Goal: Task Accomplishment & Management: Manage account settings

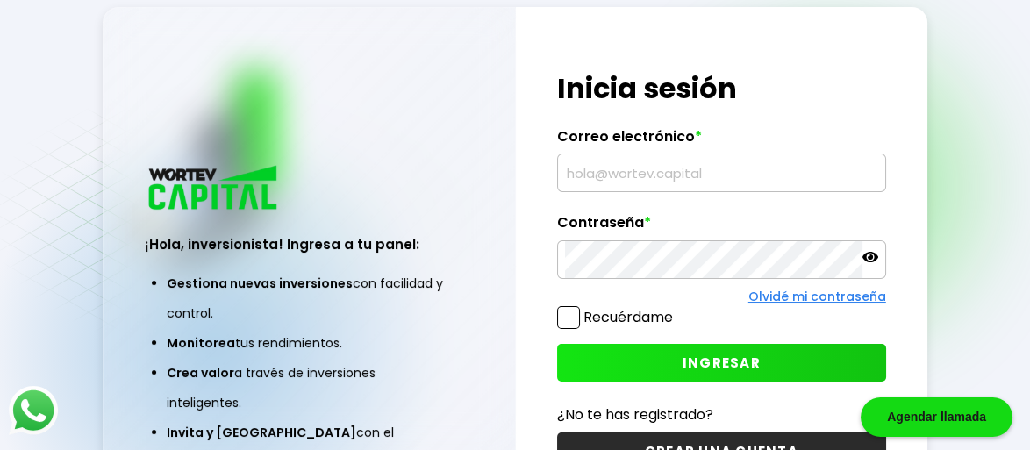
type input "[EMAIL_ADDRESS][DOMAIN_NAME]"
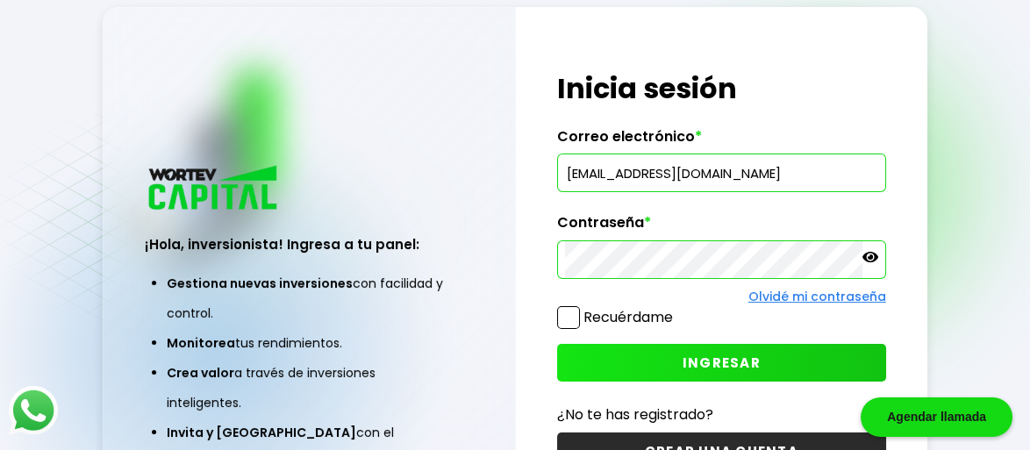
click at [733, 359] on span "INGRESAR" at bounding box center [722, 363] width 78 height 18
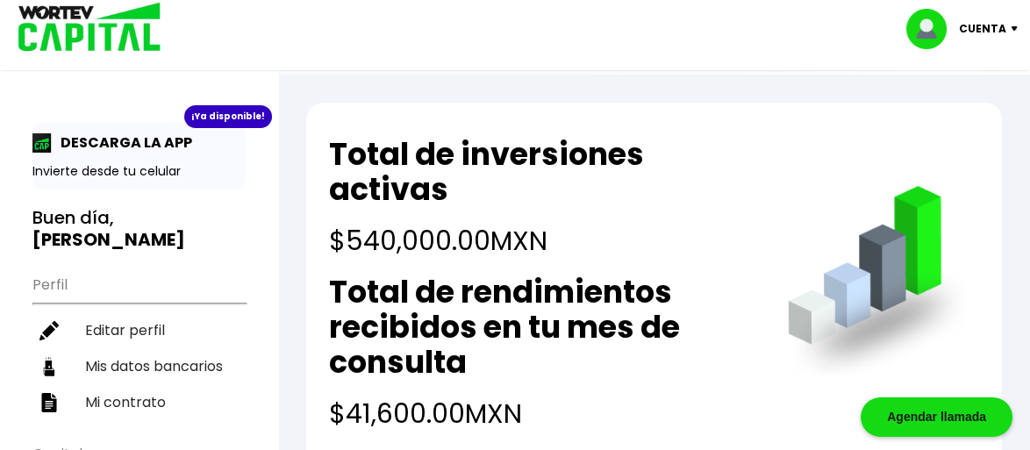
click at [781, 170] on div "Total de inversiones activas $540,000.00 MXN Total de rendimientos recibidos en…" at bounding box center [654, 291] width 696 height 376
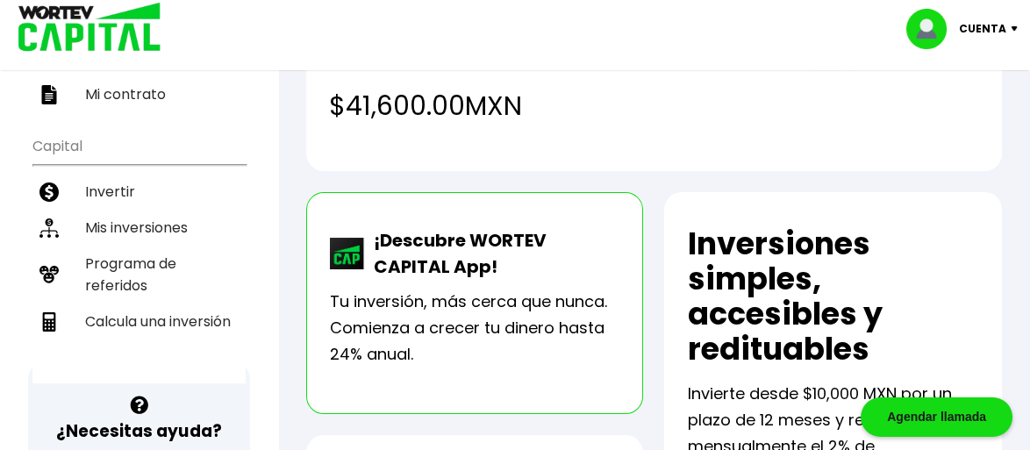
scroll to position [283, 0]
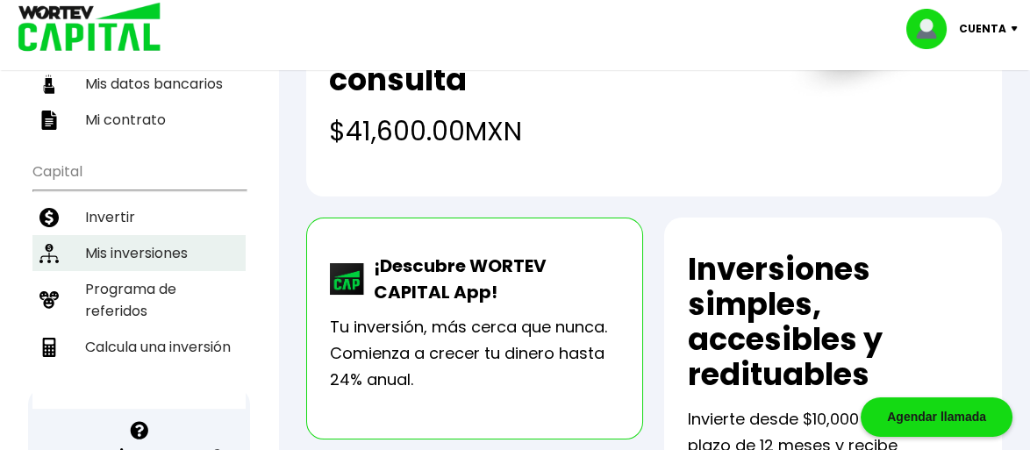
click at [137, 235] on li "Mis inversiones" at bounding box center [138, 253] width 213 height 36
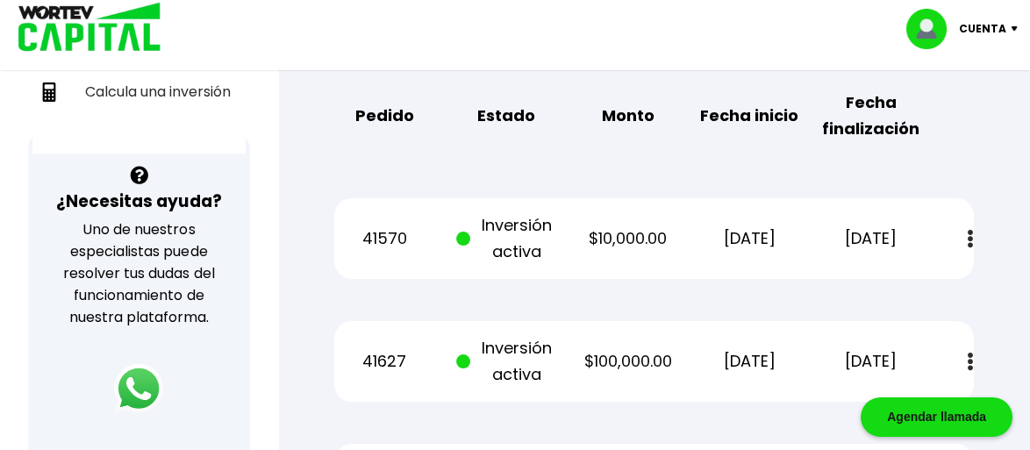
scroll to position [541, 0]
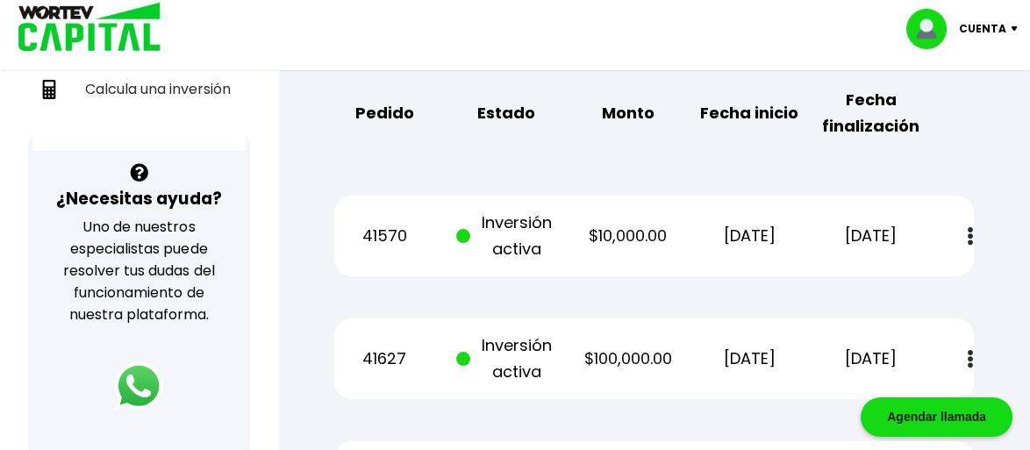
click at [971, 352] on img at bounding box center [970, 359] width 5 height 18
click at [1014, 295] on div "Regresar Mis inversiones Como inversionista activo de WORTEV CAPITAL, apoyas el…" at bounding box center [654, 363] width 752 height 1659
click at [994, 271] on div "Mis inversiones Como inversionista activo de WORTEV CAPITAL, apoyas el crecimie…" at bounding box center [654, 394] width 696 height 1542
click at [965, 351] on button at bounding box center [970, 360] width 25 height 38
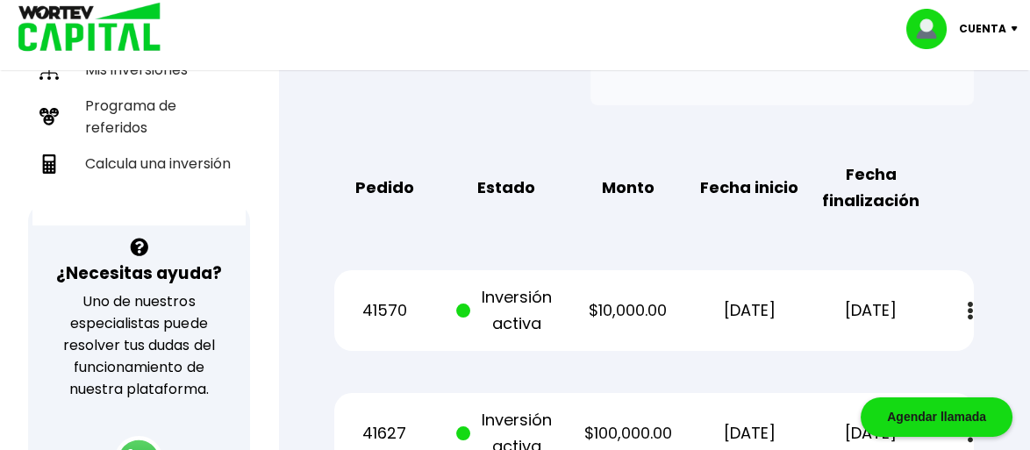
scroll to position [0, 0]
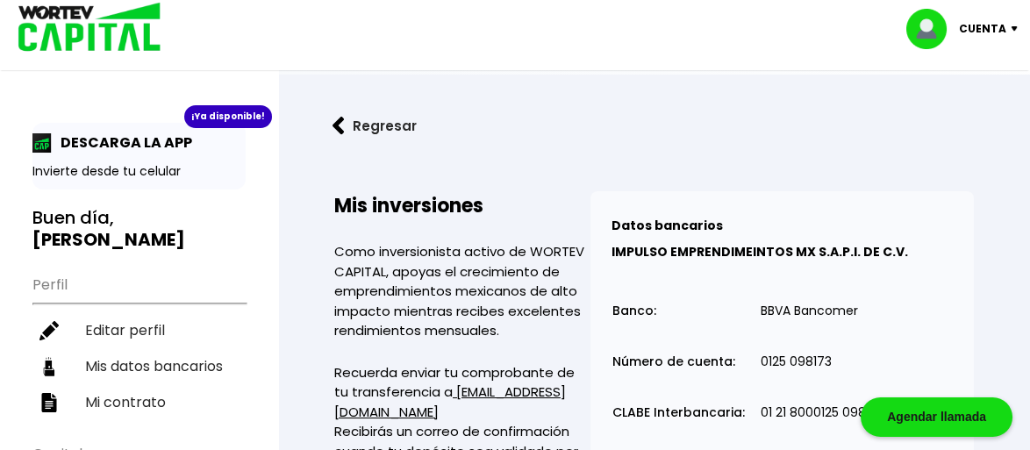
click at [338, 125] on img at bounding box center [339, 126] width 12 height 18
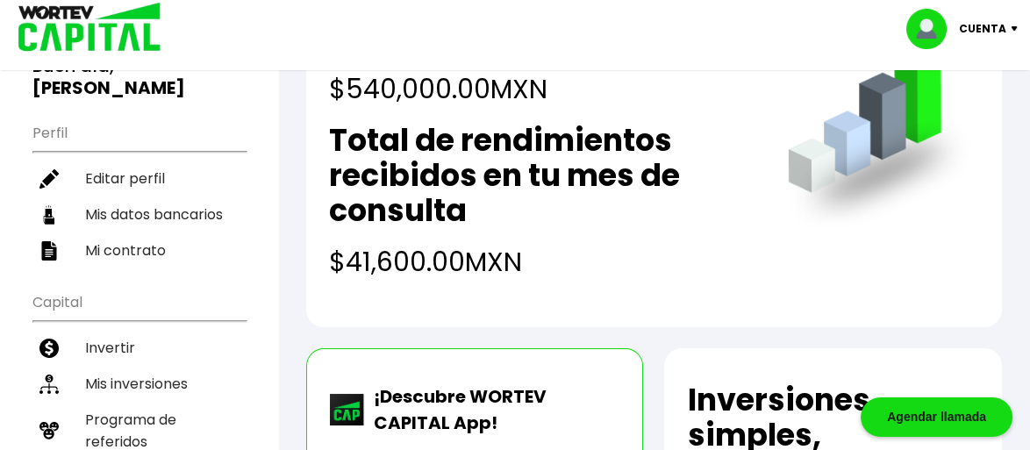
scroll to position [159, 0]
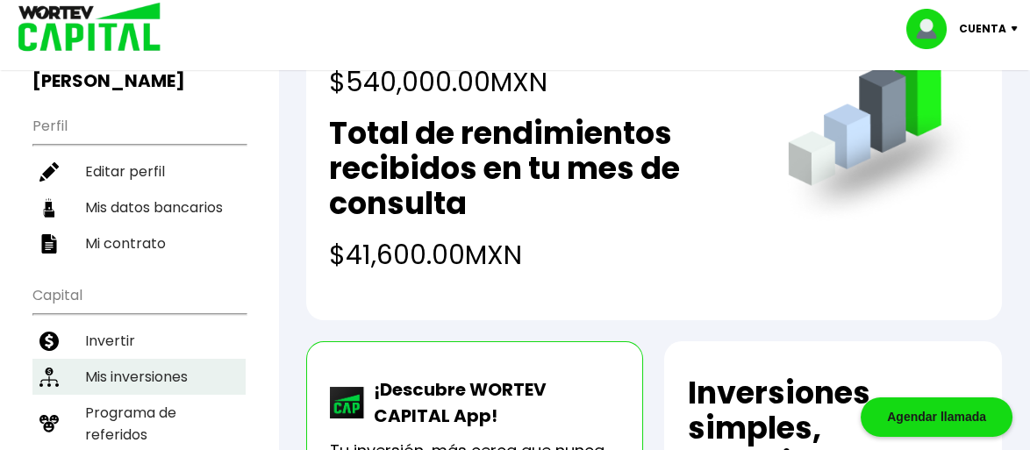
click at [141, 359] on li "Mis inversiones" at bounding box center [138, 377] width 213 height 36
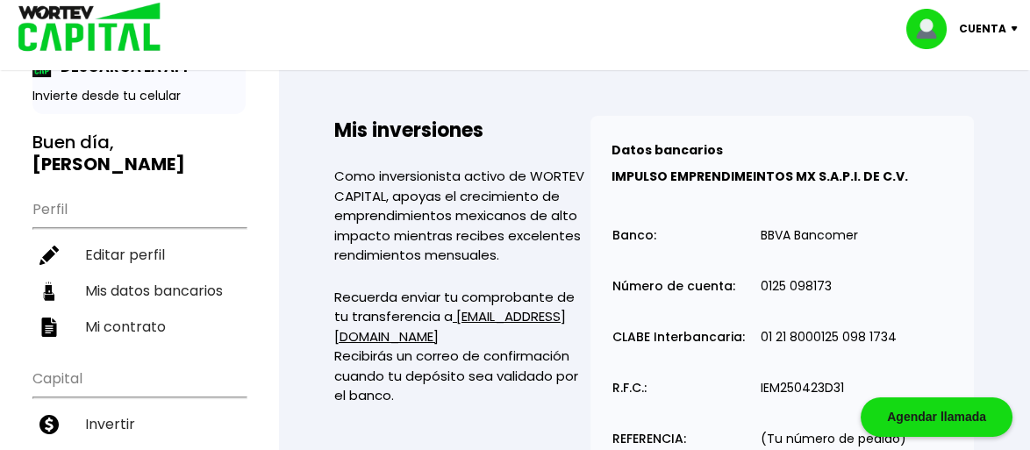
scroll to position [24, 0]
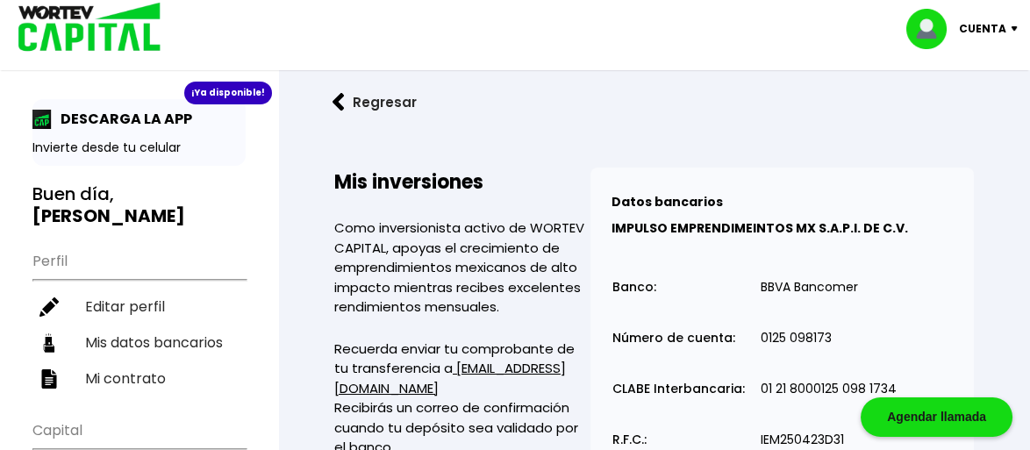
click at [1010, 28] on img at bounding box center [1019, 28] width 24 height 5
click at [971, 111] on li "Cerrar sesión" at bounding box center [964, 117] width 140 height 36
